Goal: Task Accomplishment & Management: Manage account settings

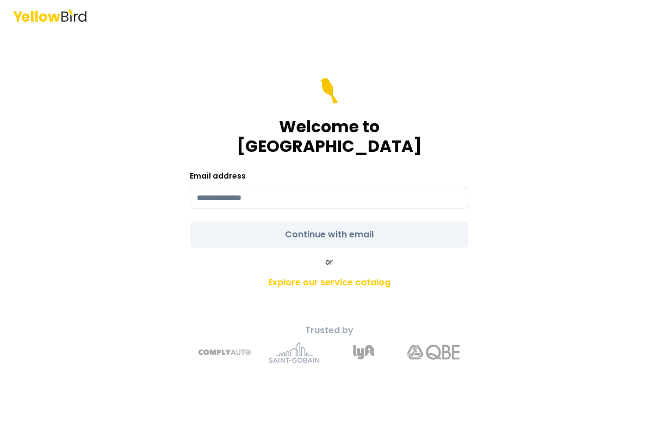
click at [345, 187] on input at bounding box center [329, 198] width 279 height 22
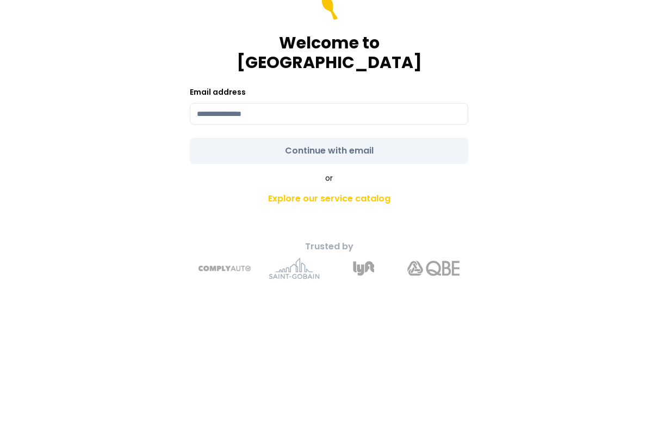
type input "**********"
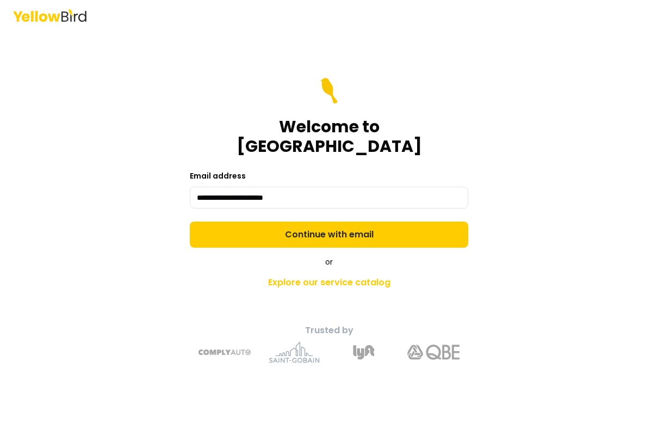
click at [366, 221] on button "Continue with email" at bounding box center [329, 234] width 279 height 26
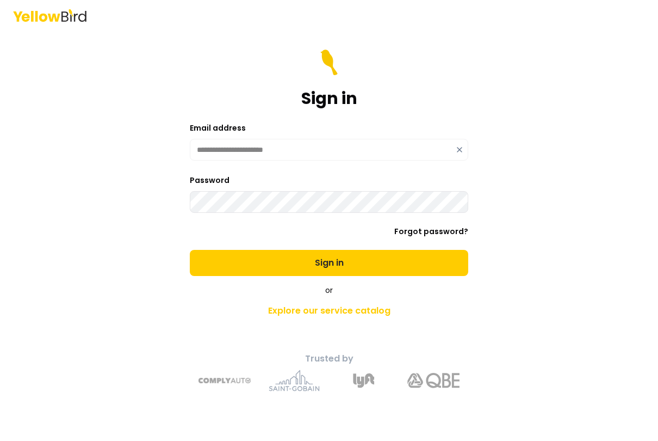
click at [329, 263] on button "Sign in" at bounding box center [329, 263] width 279 height 26
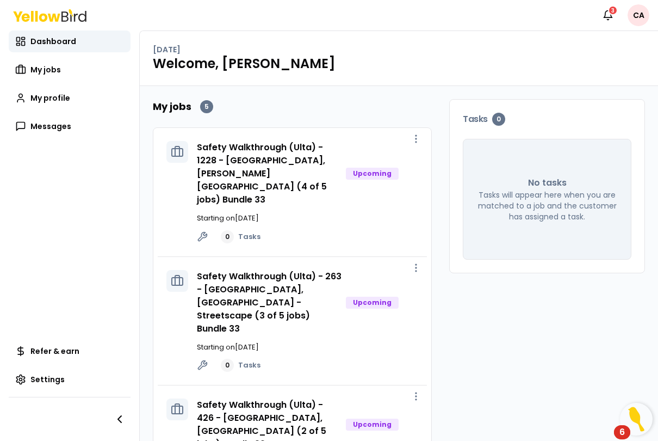
click at [301, 213] on p "Starting on [DATE]" at bounding box center [307, 218] width 221 height 11
click at [389, 163] on span "View job" at bounding box center [393, 163] width 27 height 9
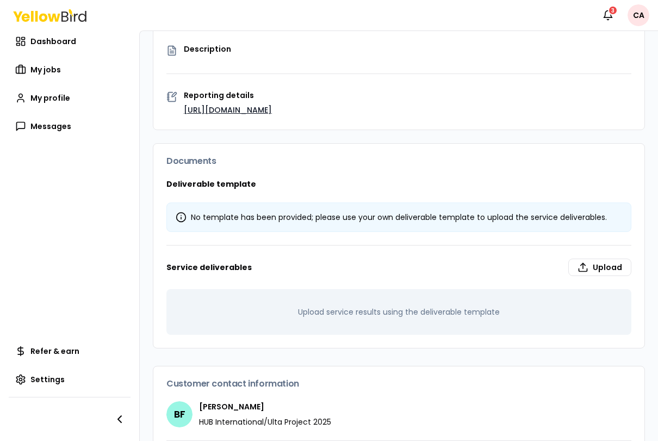
scroll to position [273, 0]
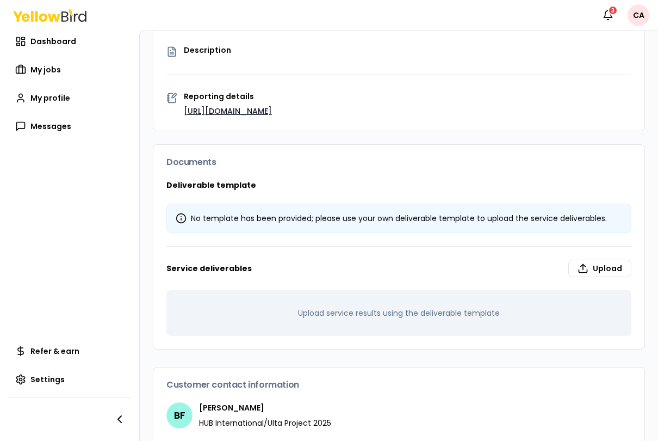
click at [271, 106] on link "[URL][DOMAIN_NAME]" at bounding box center [228, 111] width 88 height 11
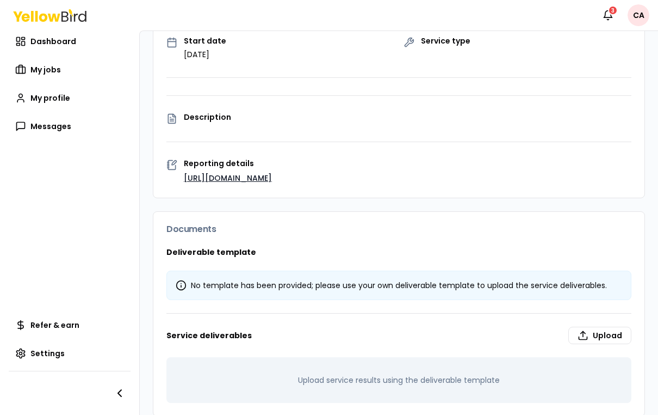
scroll to position [204, 0]
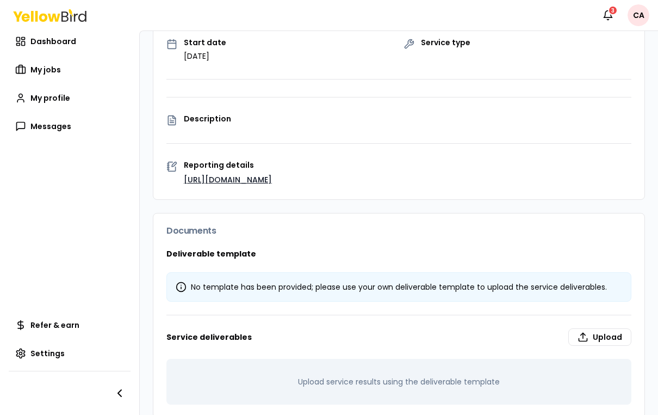
click at [263, 174] on link "[URL][DOMAIN_NAME]" at bounding box center [228, 179] width 88 height 11
click at [267, 174] on link "[URL][DOMAIN_NAME]" at bounding box center [228, 179] width 88 height 11
click at [258, 174] on link "[URL][DOMAIN_NAME]" at bounding box center [228, 179] width 88 height 11
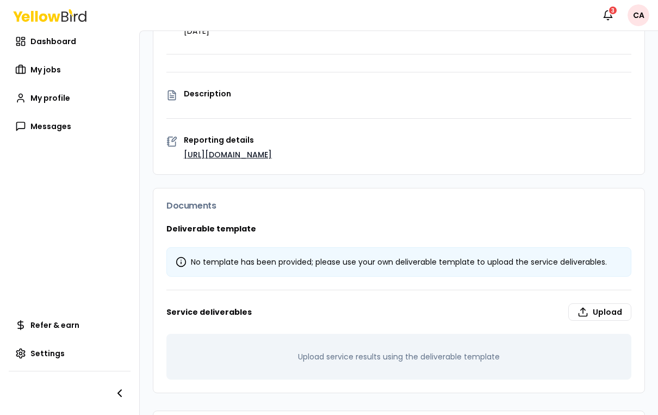
scroll to position [231, 0]
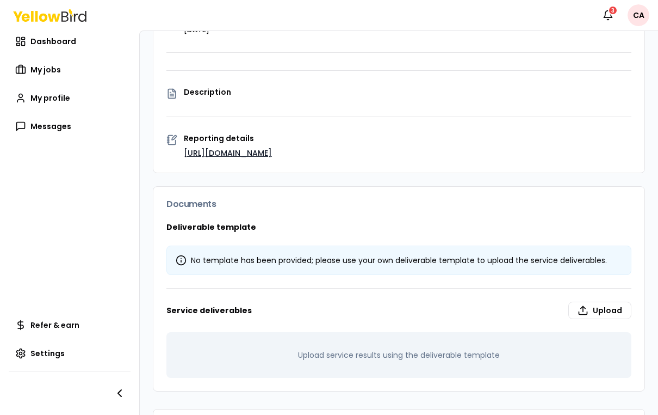
click at [269, 147] on link "[URL][DOMAIN_NAME]" at bounding box center [228, 152] width 88 height 11
